Goal: Task Accomplishment & Management: Use online tool/utility

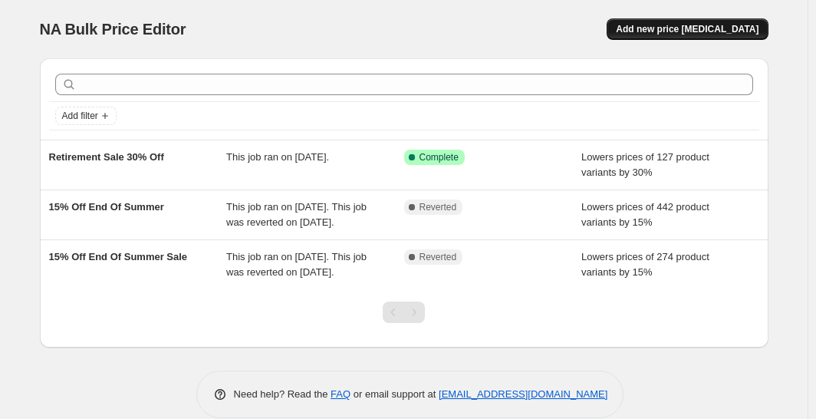
click at [711, 29] on span "Add new price [MEDICAL_DATA]" at bounding box center [687, 29] width 143 height 12
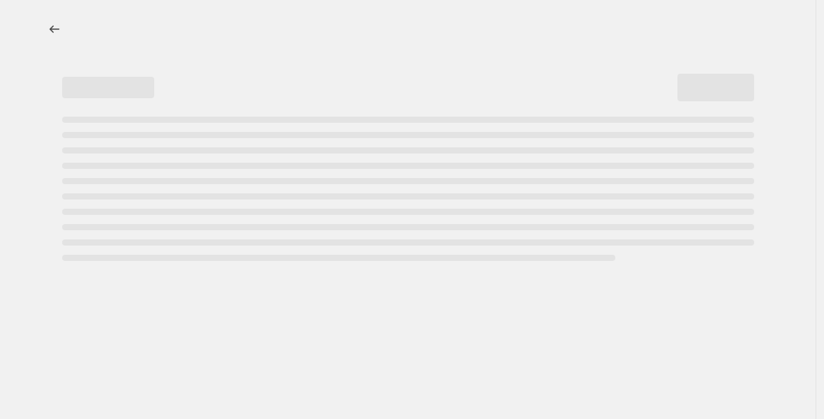
select select "percentage"
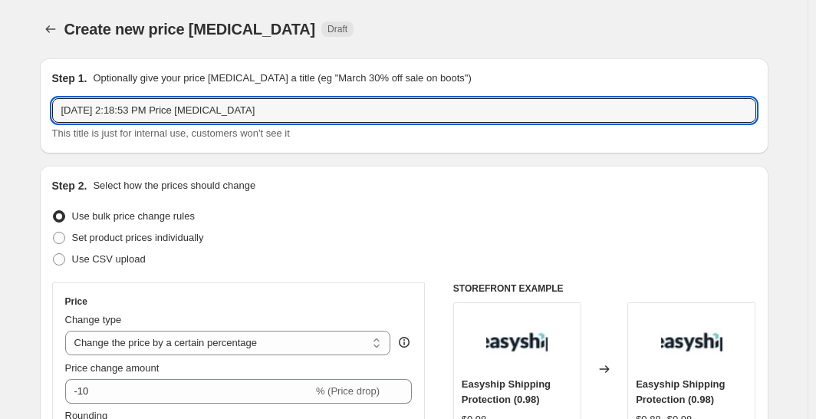
drag, startPoint x: 270, startPoint y: 117, endPoint x: 15, endPoint y: 127, distance: 255.5
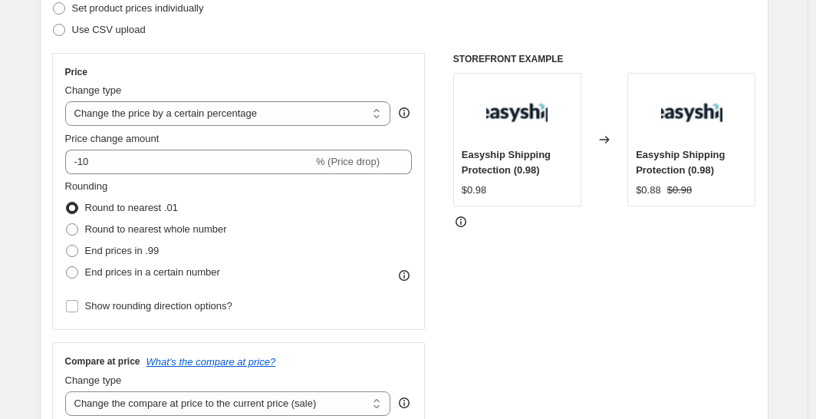
scroll to position [230, 0]
type input "[DATE] Sale '25"
click at [321, 113] on select "Change the price to a certain amount Change the price by a certain amount Chang…" at bounding box center [228, 112] width 326 height 25
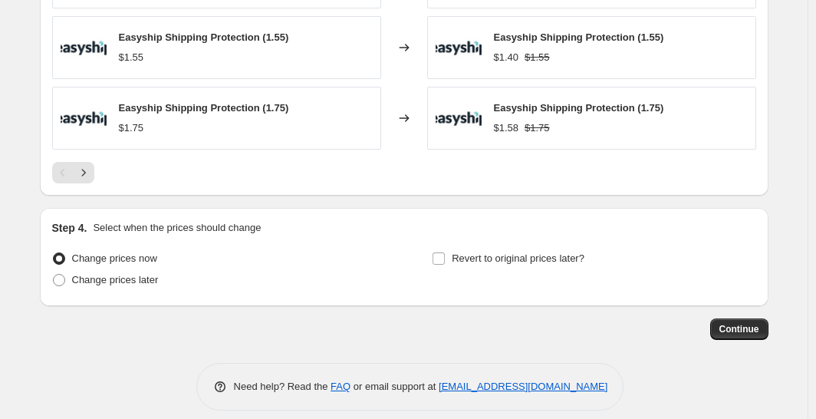
scroll to position [1110, 0]
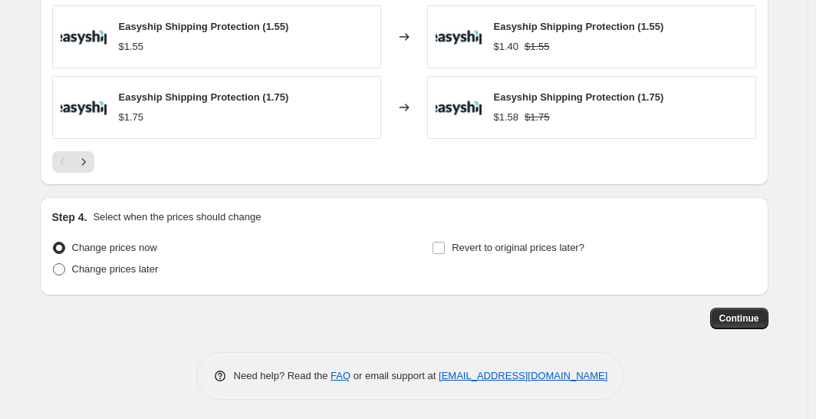
click at [94, 265] on span "Change prices later" at bounding box center [115, 269] width 87 height 12
click at [54, 264] on input "Change prices later" at bounding box center [53, 263] width 1 height 1
radio input "true"
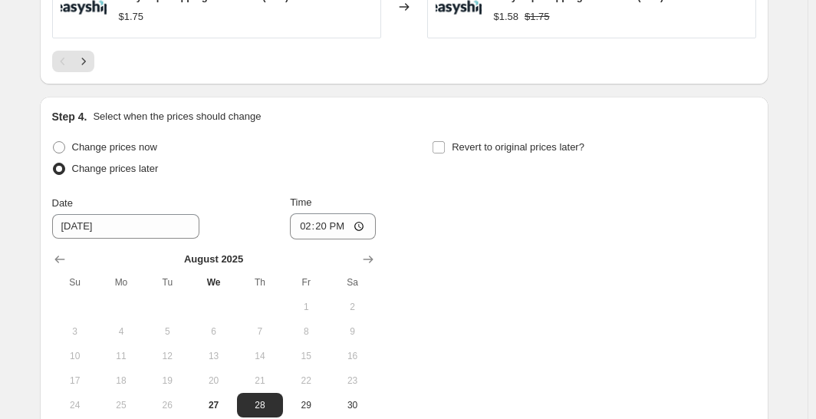
scroll to position [1341, 0]
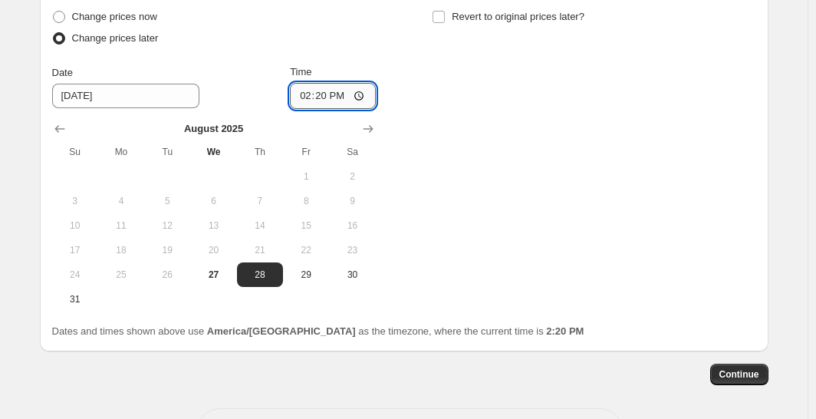
click at [334, 91] on input "14:20" at bounding box center [333, 96] width 86 height 26
click at [312, 94] on input "14:20" at bounding box center [333, 96] width 86 height 26
click at [351, 94] on input "14:20" at bounding box center [333, 96] width 86 height 26
click at [331, 100] on input "14:20" at bounding box center [333, 96] width 86 height 26
click at [308, 90] on input "14:20" at bounding box center [333, 96] width 86 height 26
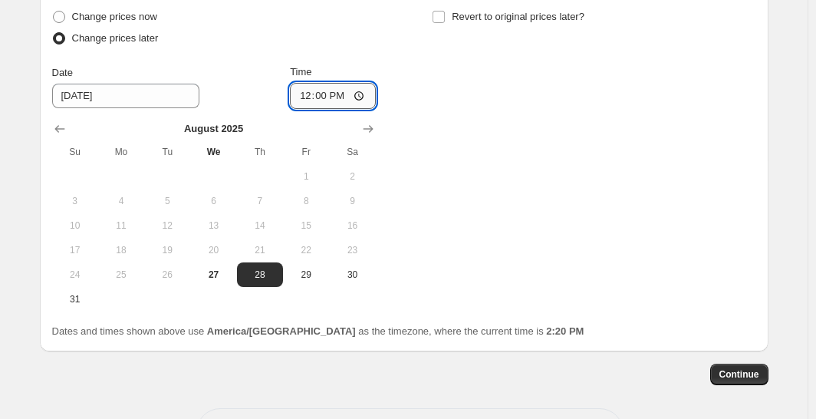
type input "00:00"
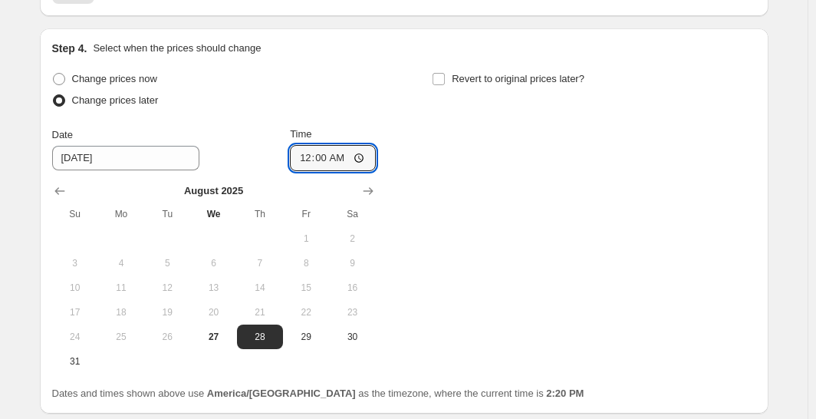
scroll to position [1265, 0]
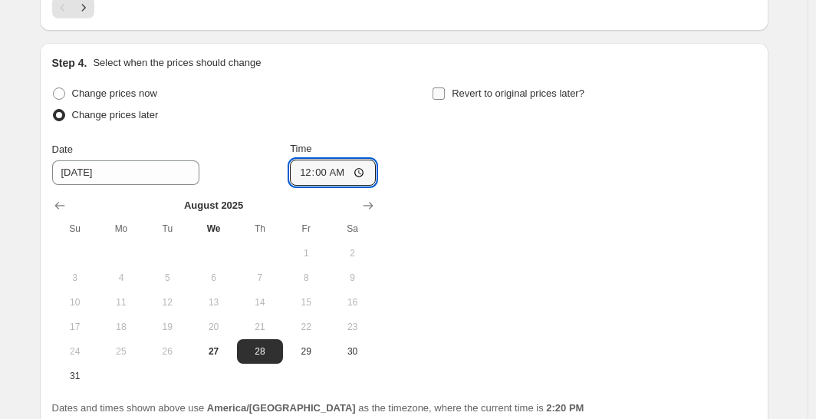
click at [445, 91] on input "Revert to original prices later?" at bounding box center [439, 93] width 12 height 12
checkbox input "true"
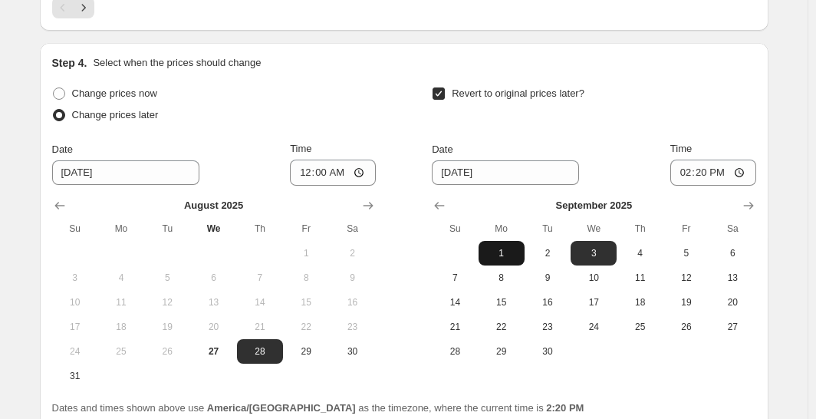
click at [523, 251] on button "1" at bounding box center [502, 253] width 46 height 25
type input "[DATE]"
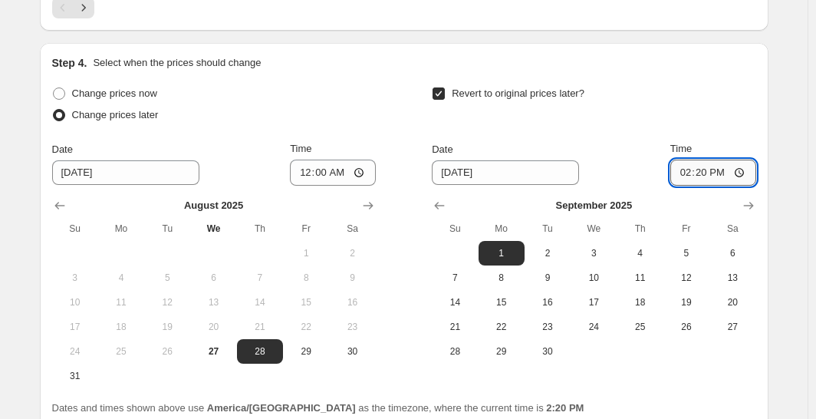
click at [686, 169] on input "14:20" at bounding box center [713, 173] width 86 height 26
type input "23:59"
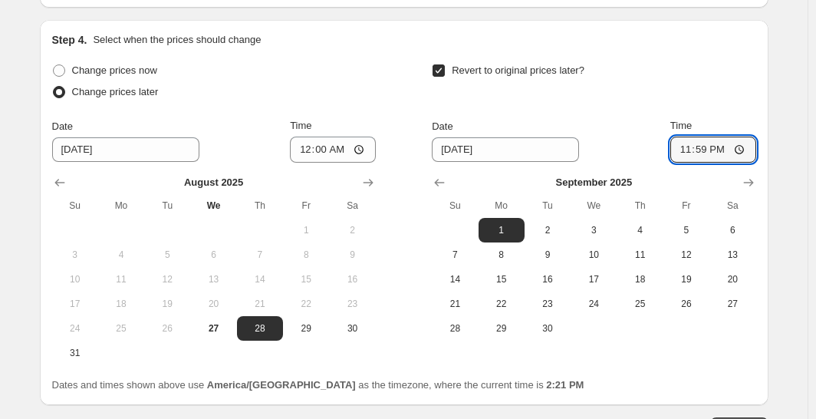
scroll to position [1397, 0]
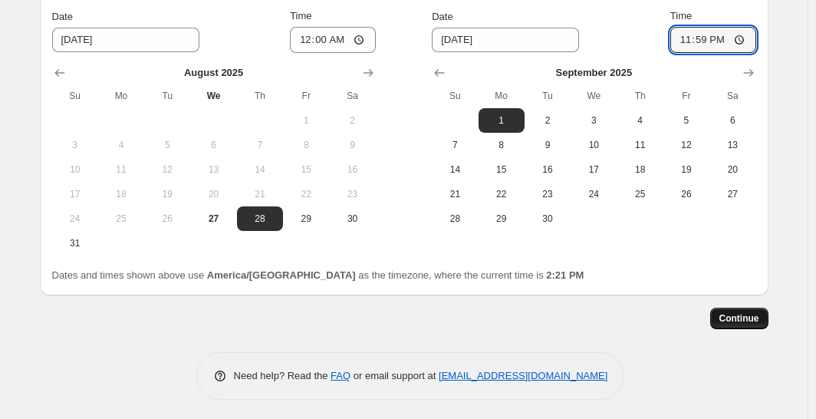
click at [744, 312] on span "Continue" at bounding box center [739, 318] width 40 height 12
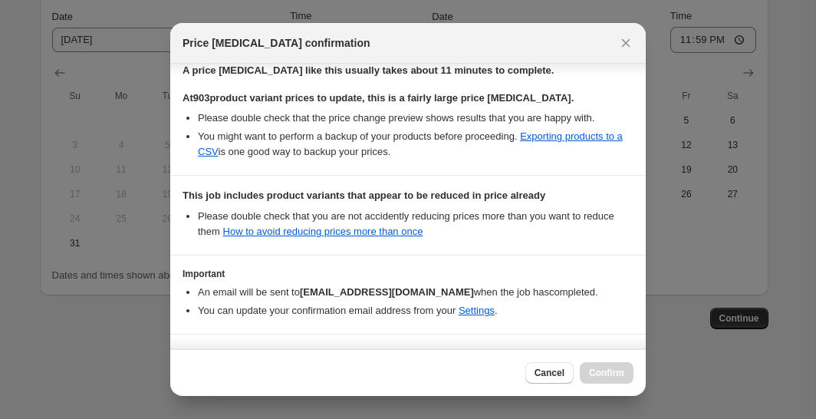
scroll to position [306, 0]
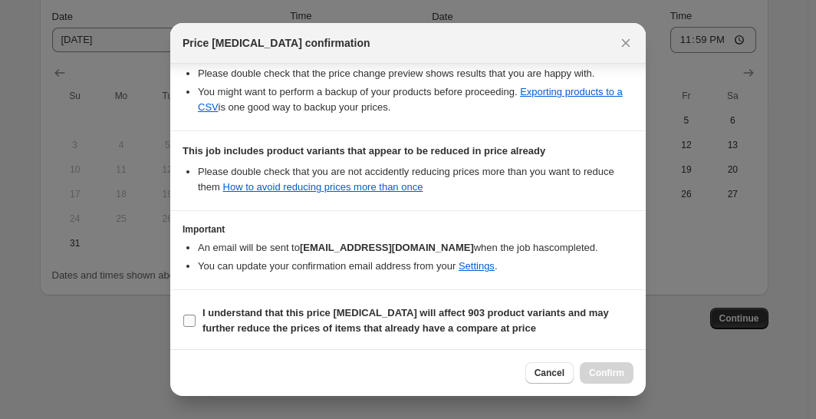
click at [186, 314] on input "I understand that this price [MEDICAL_DATA] will affect 903 product variants an…" at bounding box center [189, 320] width 12 height 12
checkbox input "true"
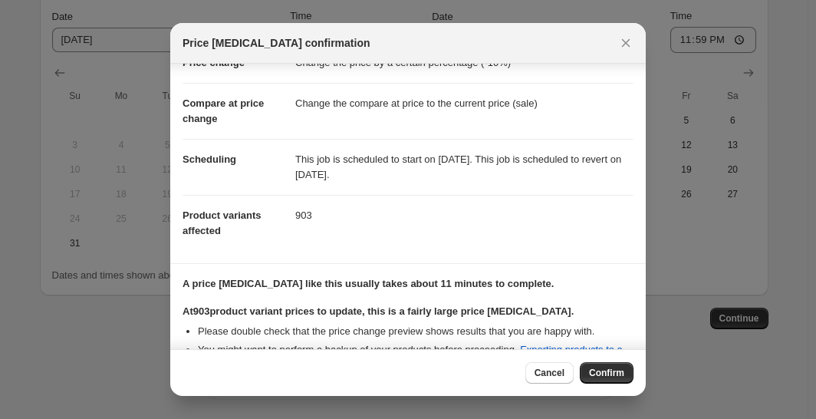
scroll to position [0, 0]
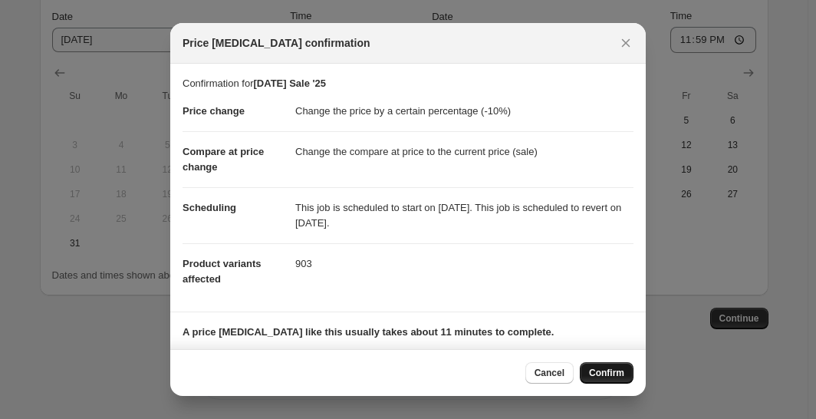
click at [610, 370] on span "Confirm" at bounding box center [606, 373] width 35 height 12
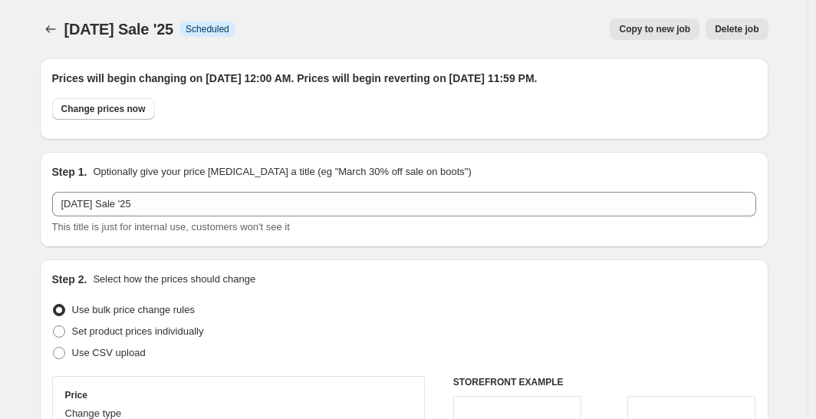
scroll to position [1397, 0]
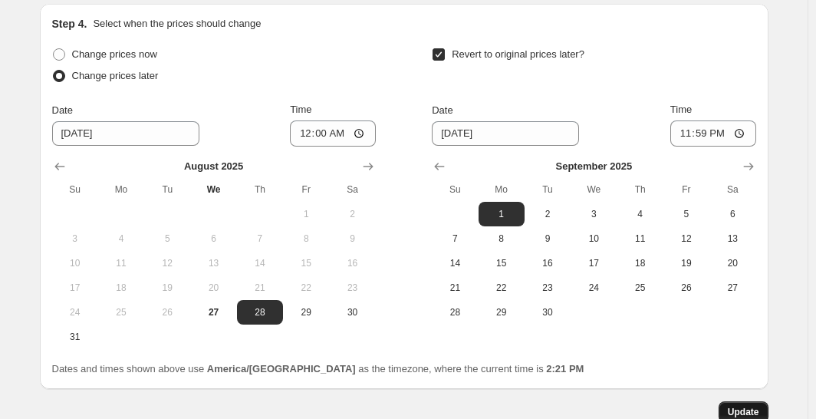
click at [749, 408] on span "Update" at bounding box center [743, 412] width 31 height 12
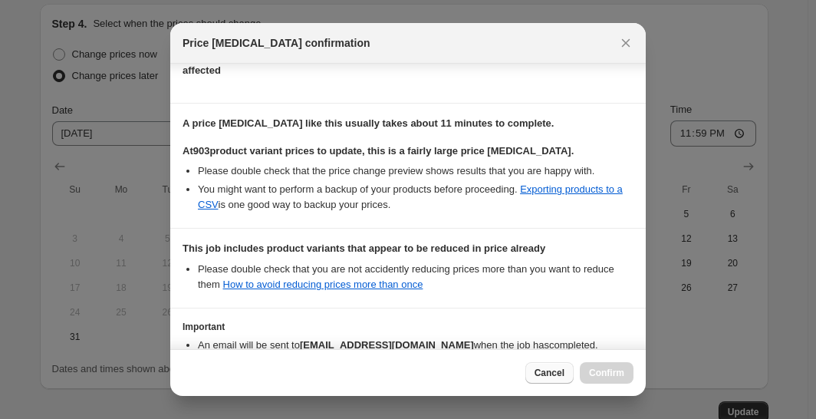
scroll to position [230, 0]
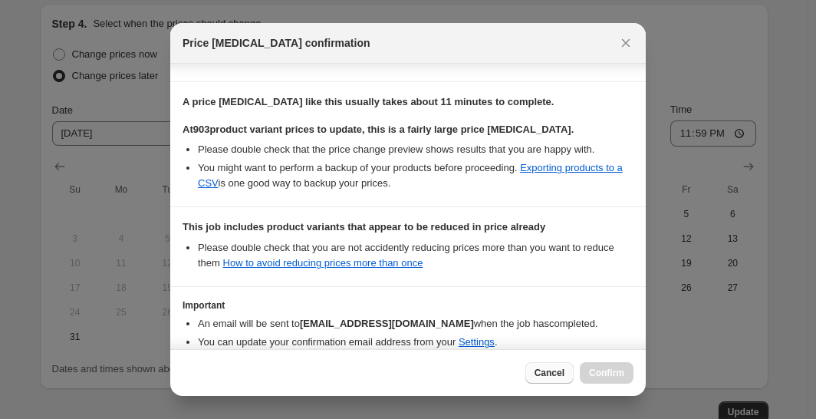
click at [545, 367] on span "Cancel" at bounding box center [550, 373] width 30 height 12
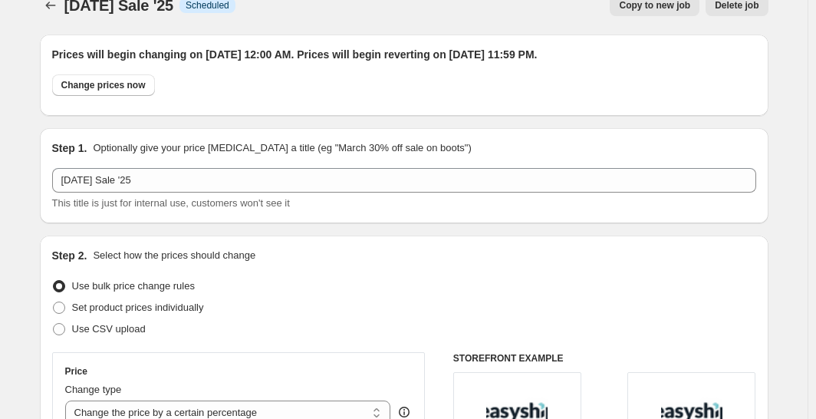
scroll to position [0, 0]
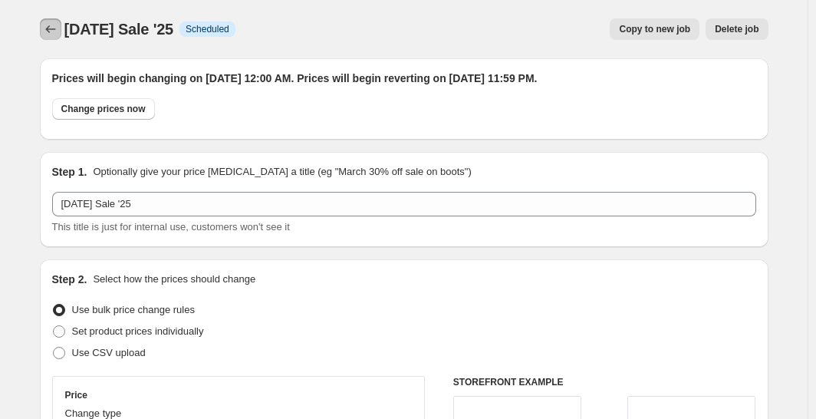
click at [54, 32] on icon "Price change jobs" at bounding box center [50, 28] width 15 height 15
